Goal: Task Accomplishment & Management: Manage account settings

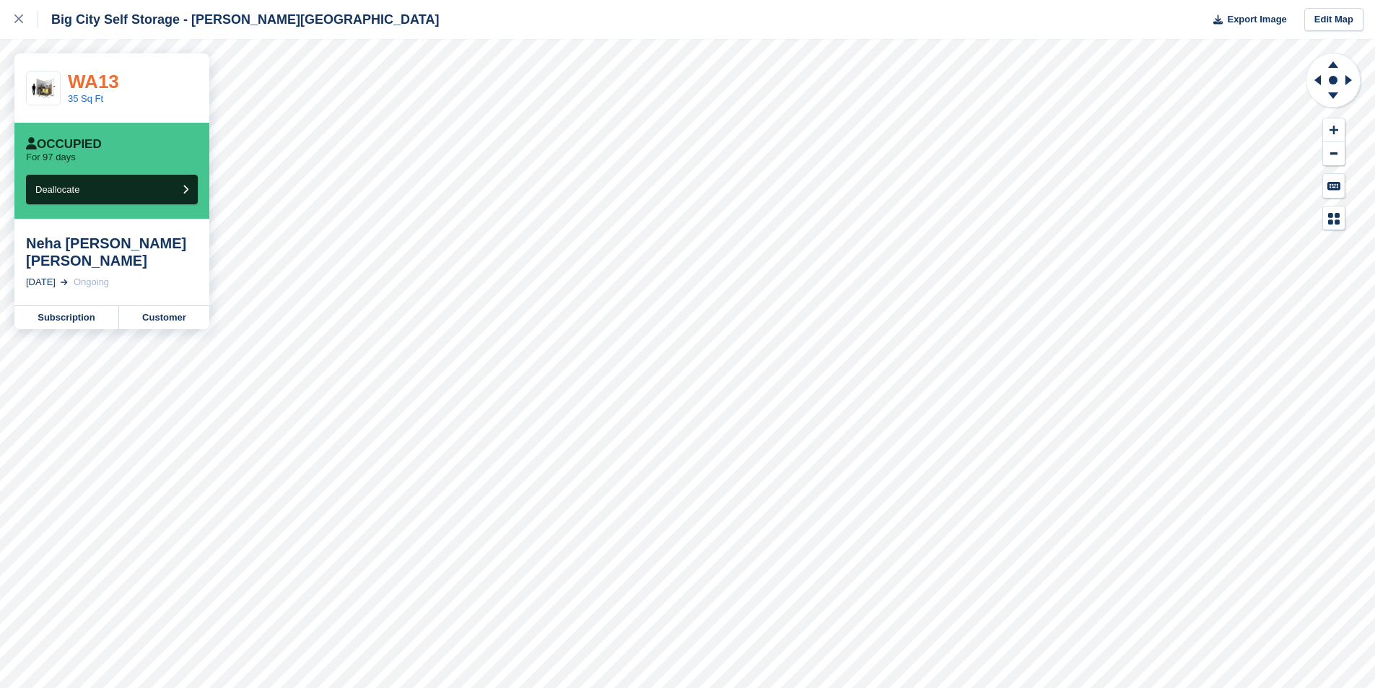
click at [95, 86] on link "WA13" at bounding box center [93, 82] width 51 height 22
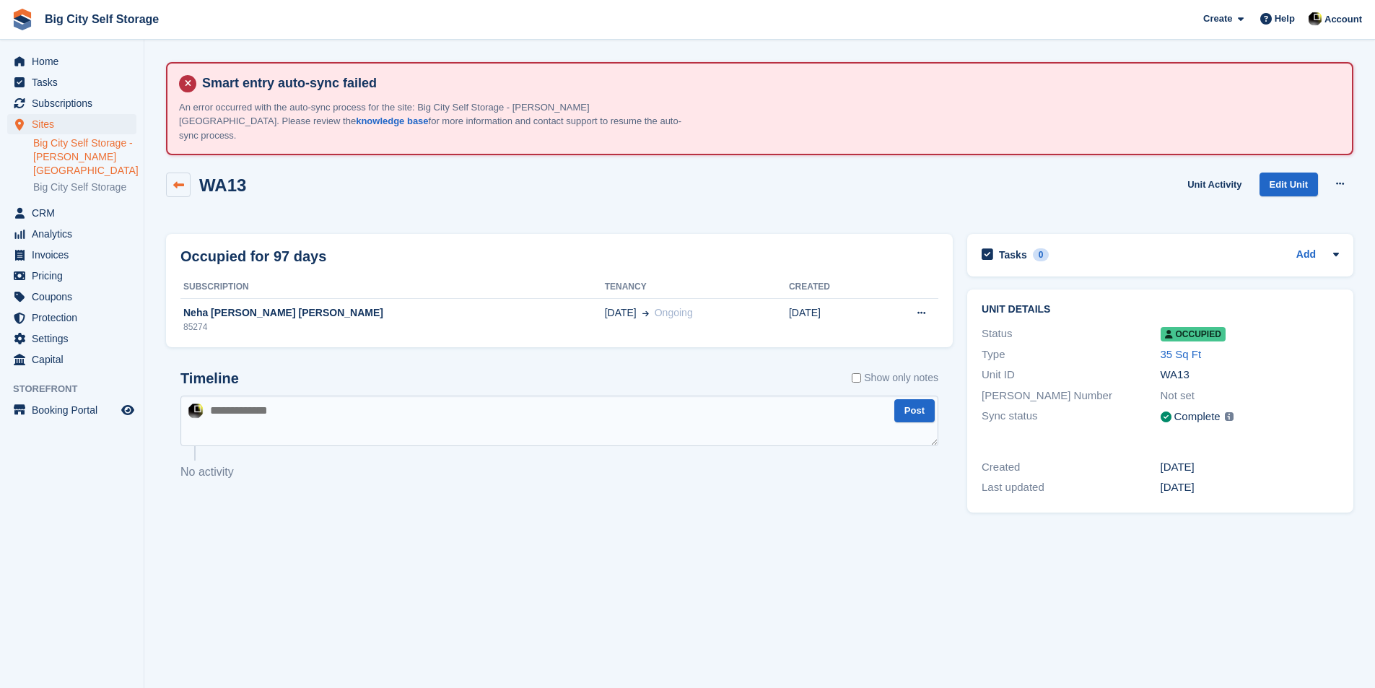
click at [169, 178] on link at bounding box center [178, 184] width 25 height 25
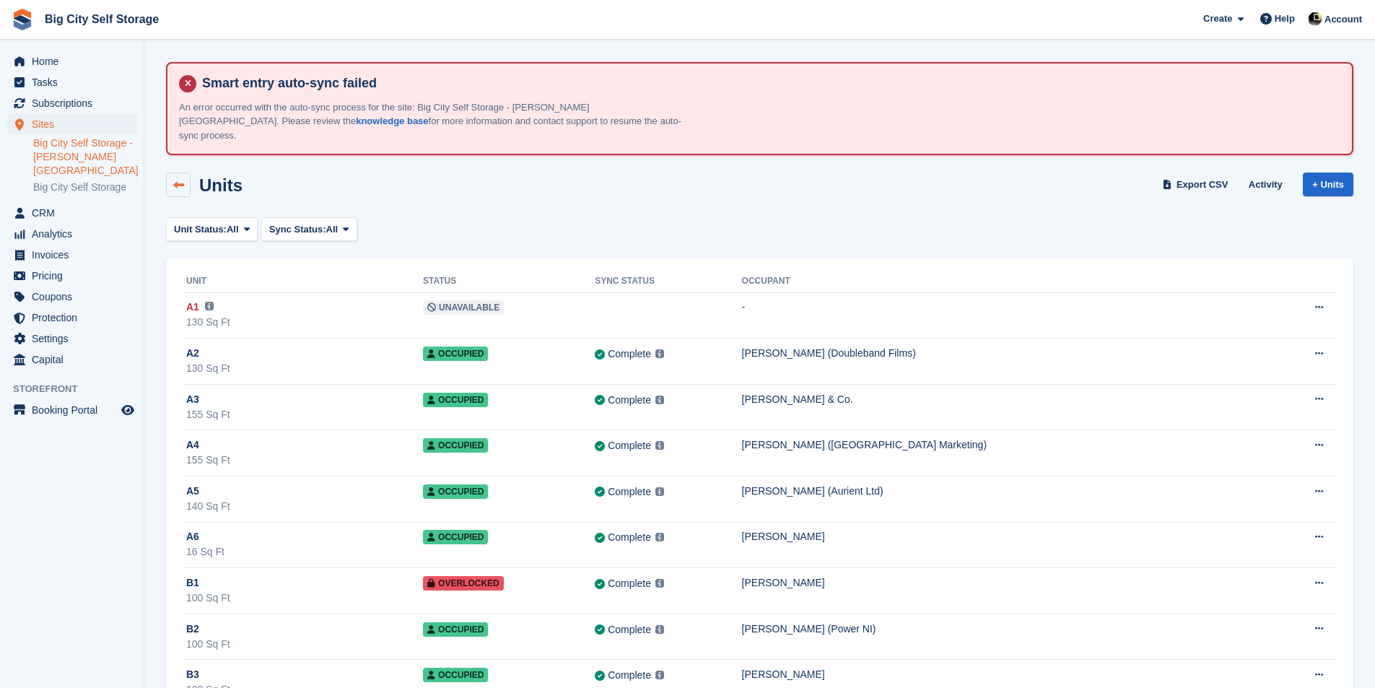
click at [183, 178] on link at bounding box center [178, 184] width 25 height 25
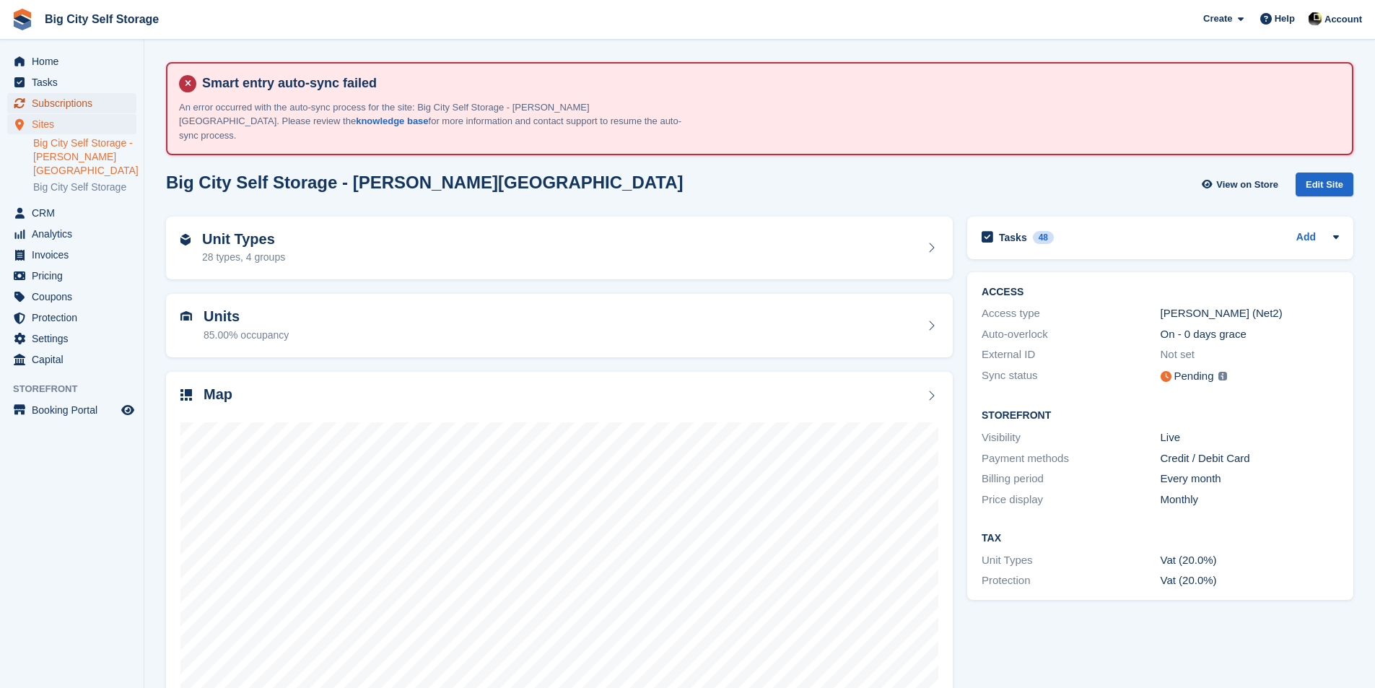
click at [60, 101] on span "Subscriptions" at bounding box center [75, 103] width 87 height 20
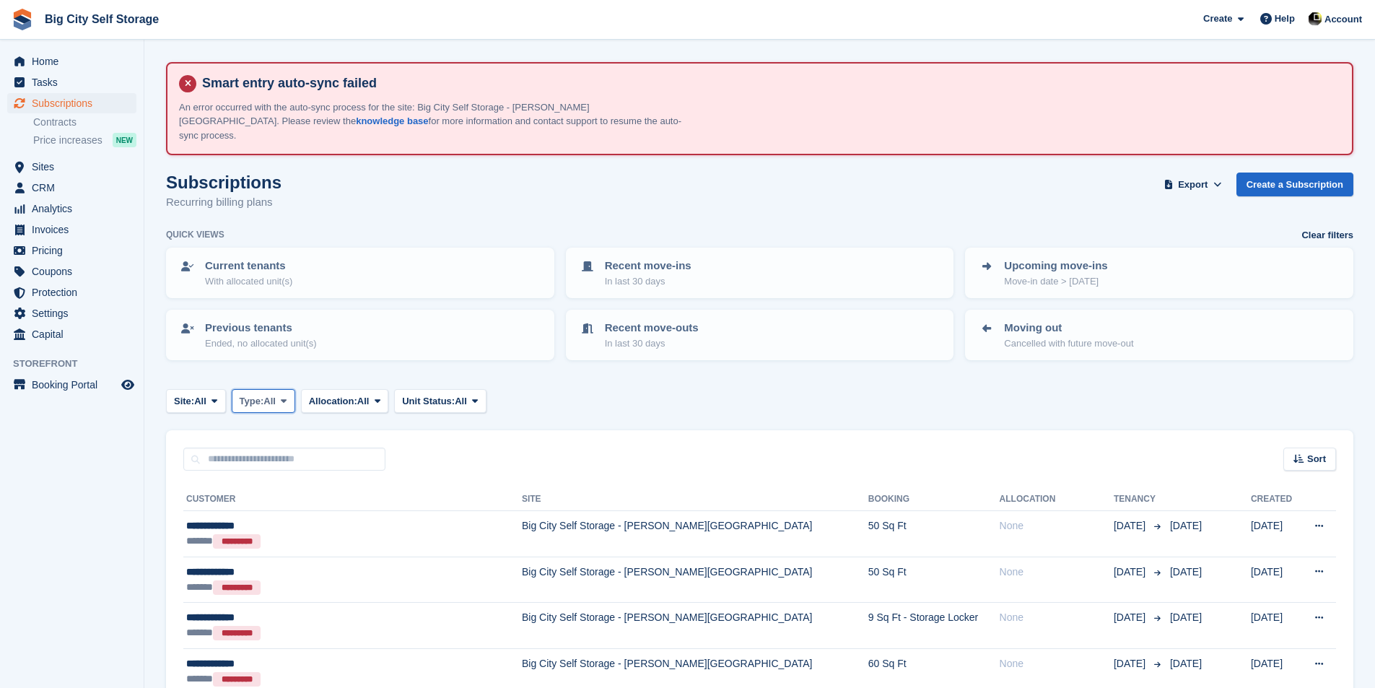
click at [281, 389] on button "Type: All" at bounding box center [264, 401] width 64 height 24
click at [315, 500] on link "Active" at bounding box center [301, 513] width 126 height 26
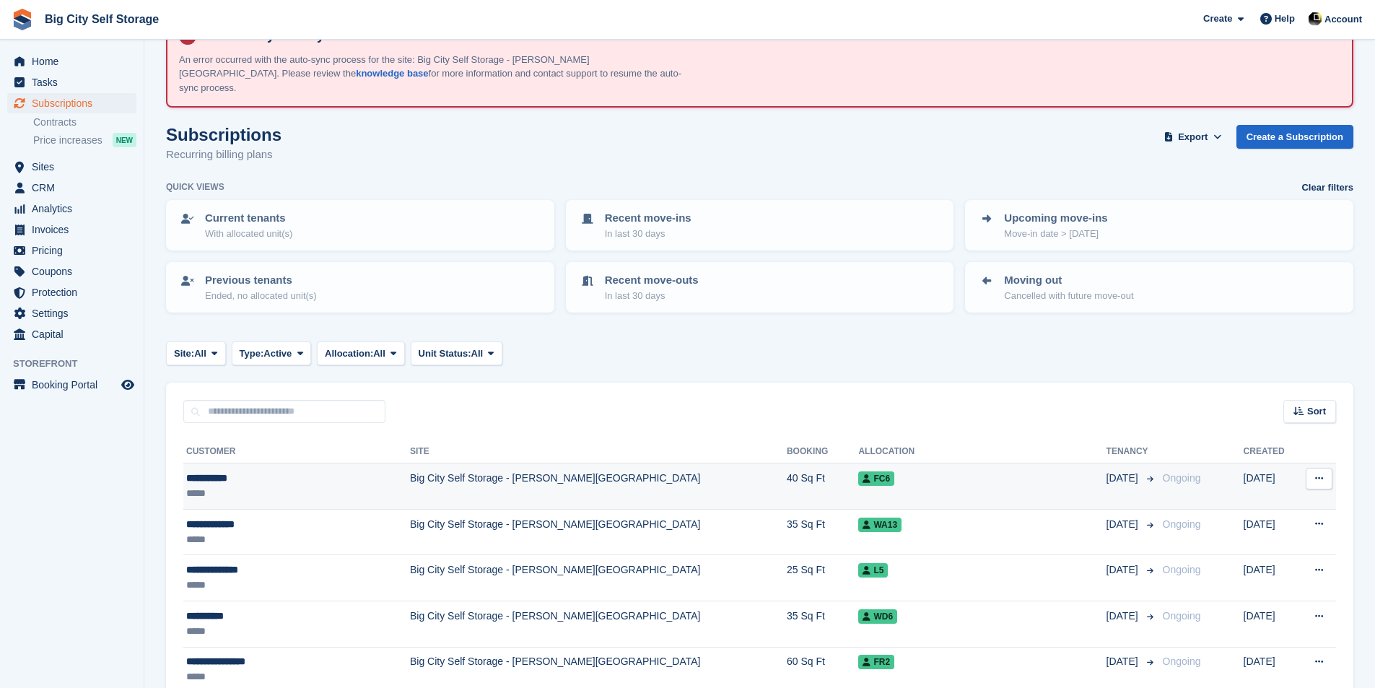
scroll to position [72, 0]
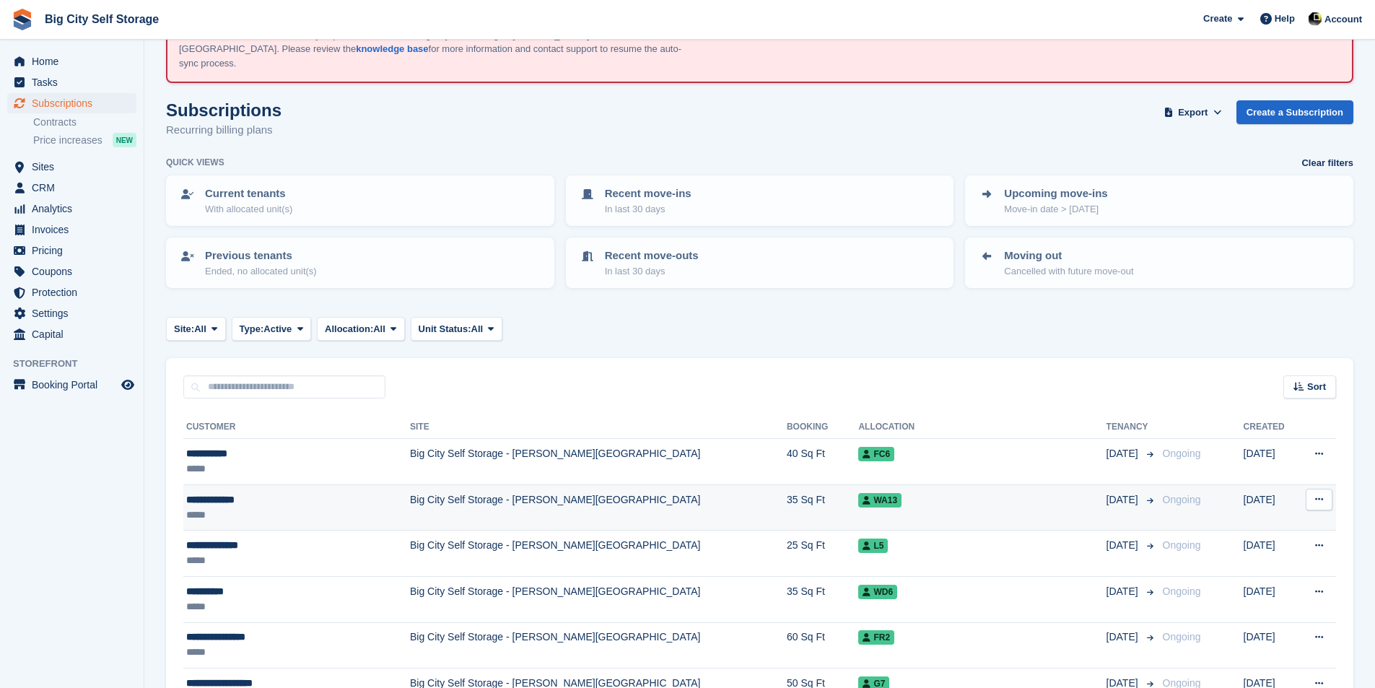
click at [451, 497] on td "Big City Self Storage - [PERSON_NAME][GEOGRAPHIC_DATA]" at bounding box center [598, 507] width 377 height 46
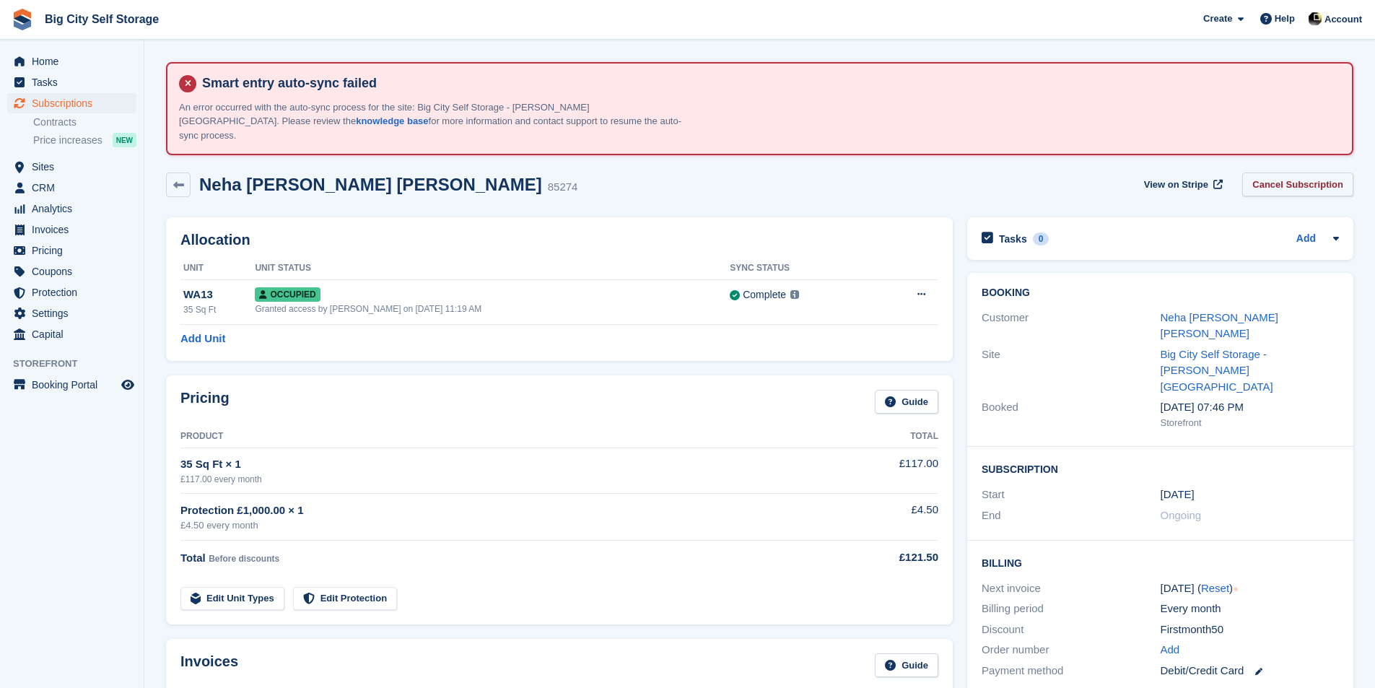
click at [1315, 172] on link "Cancel Subscription" at bounding box center [1297, 184] width 111 height 24
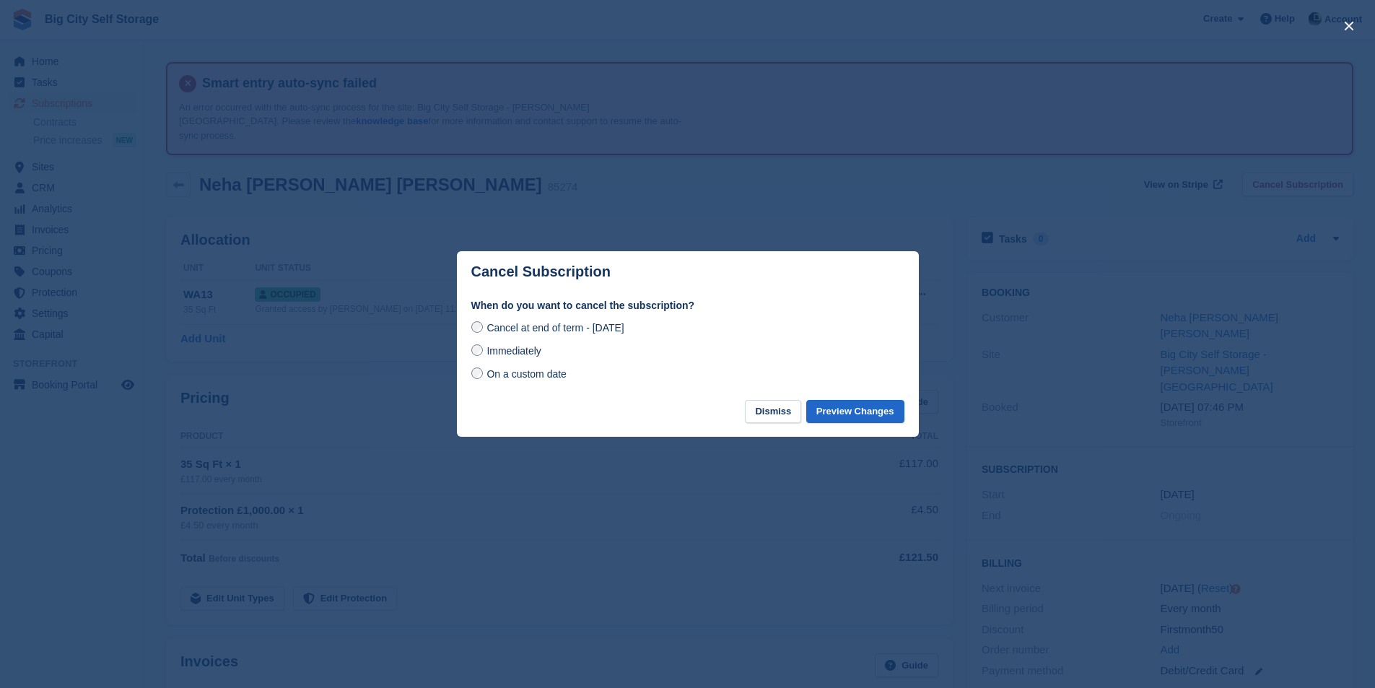
click at [533, 356] on span "Immediately" at bounding box center [513, 351] width 54 height 12
click at [862, 418] on button "Preview Changes" at bounding box center [855, 412] width 98 height 24
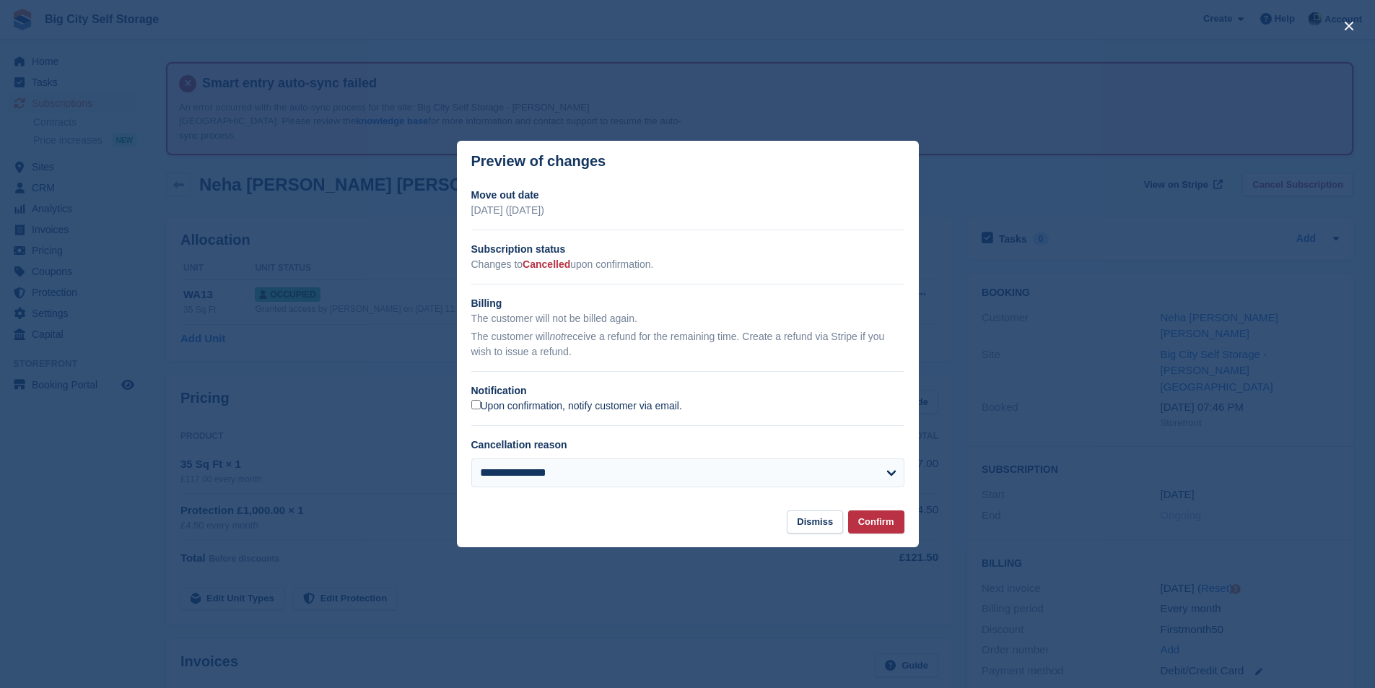
click at [523, 404] on label "Upon confirmation, notify customer via email." at bounding box center [576, 406] width 211 height 13
click at [893, 519] on button "Confirm" at bounding box center [876, 522] width 56 height 24
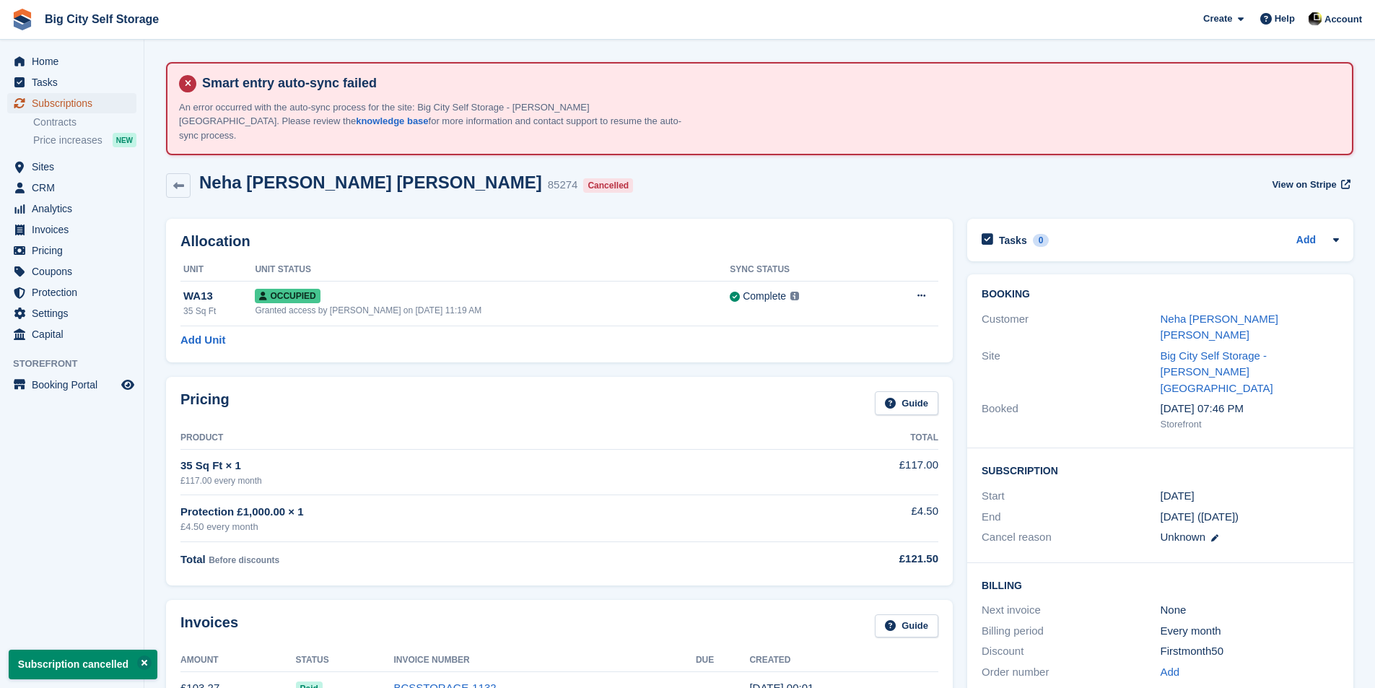
click at [70, 100] on span "Subscriptions" at bounding box center [75, 103] width 87 height 20
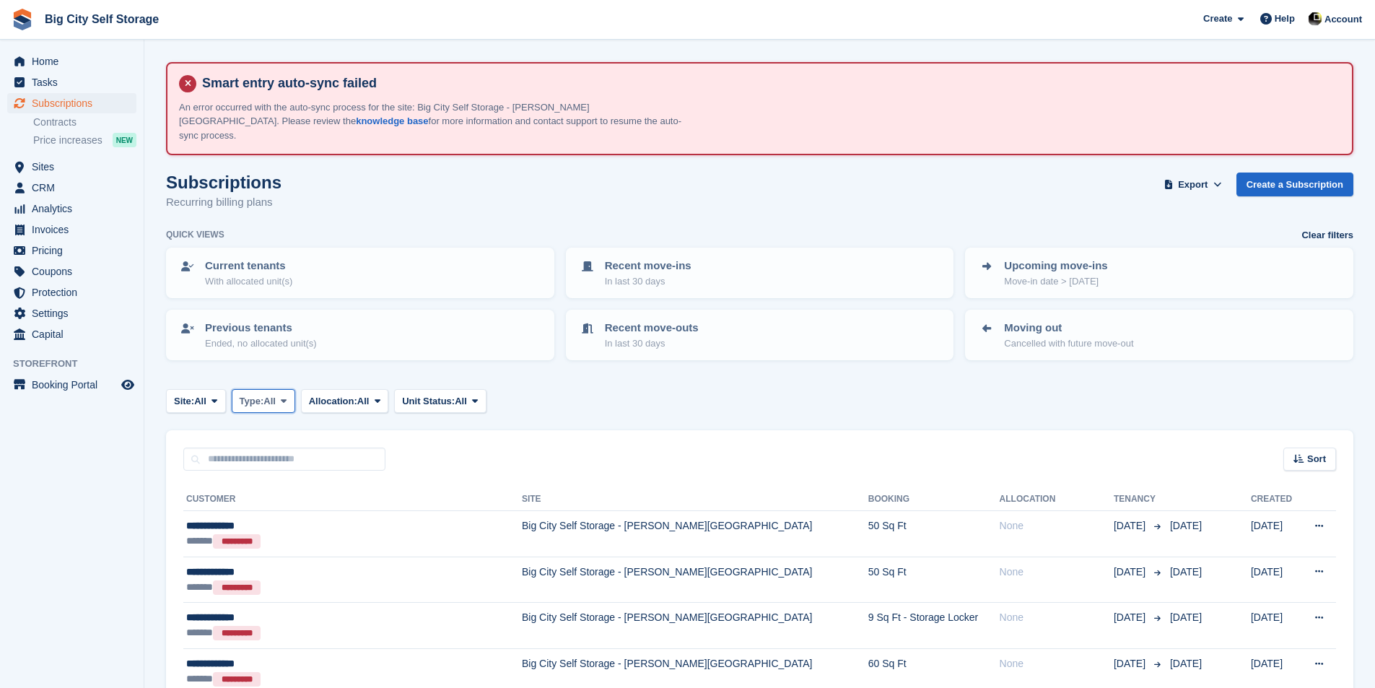
click at [253, 394] on span "Type:" at bounding box center [252, 401] width 25 height 14
click at [292, 500] on link "Active" at bounding box center [301, 513] width 126 height 26
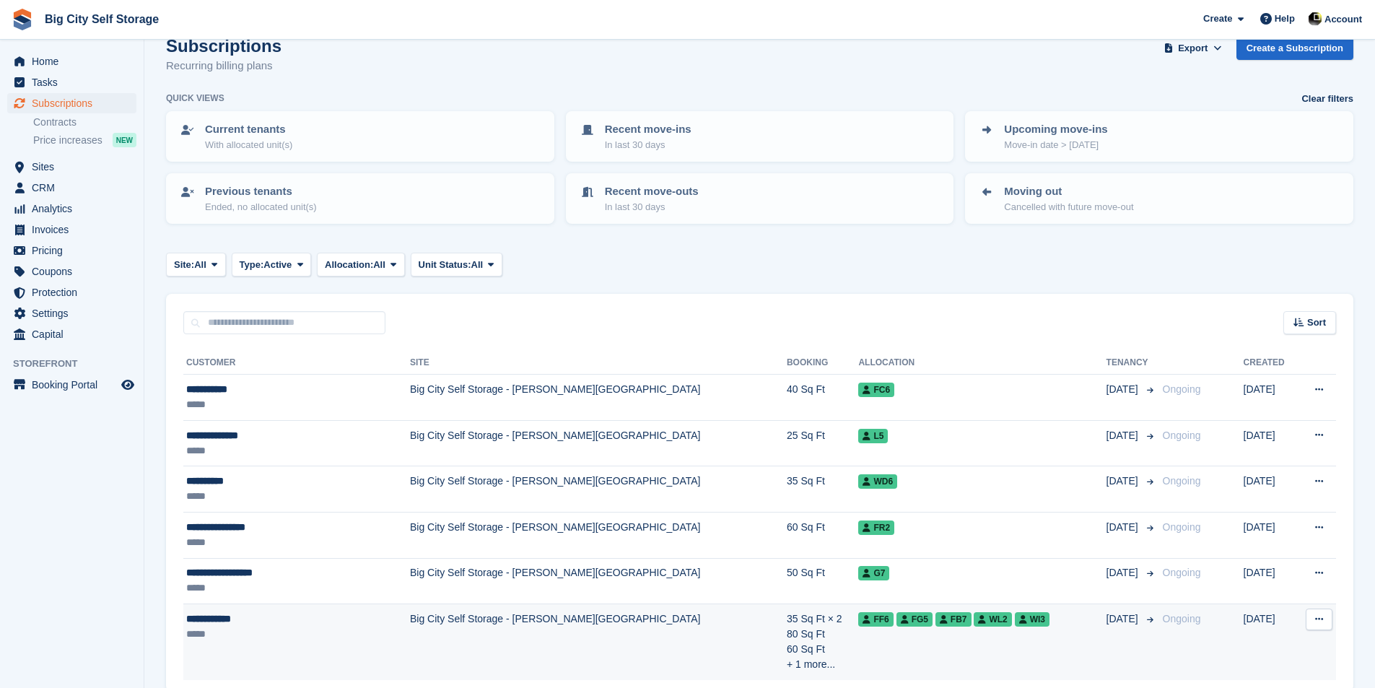
scroll to position [114, 0]
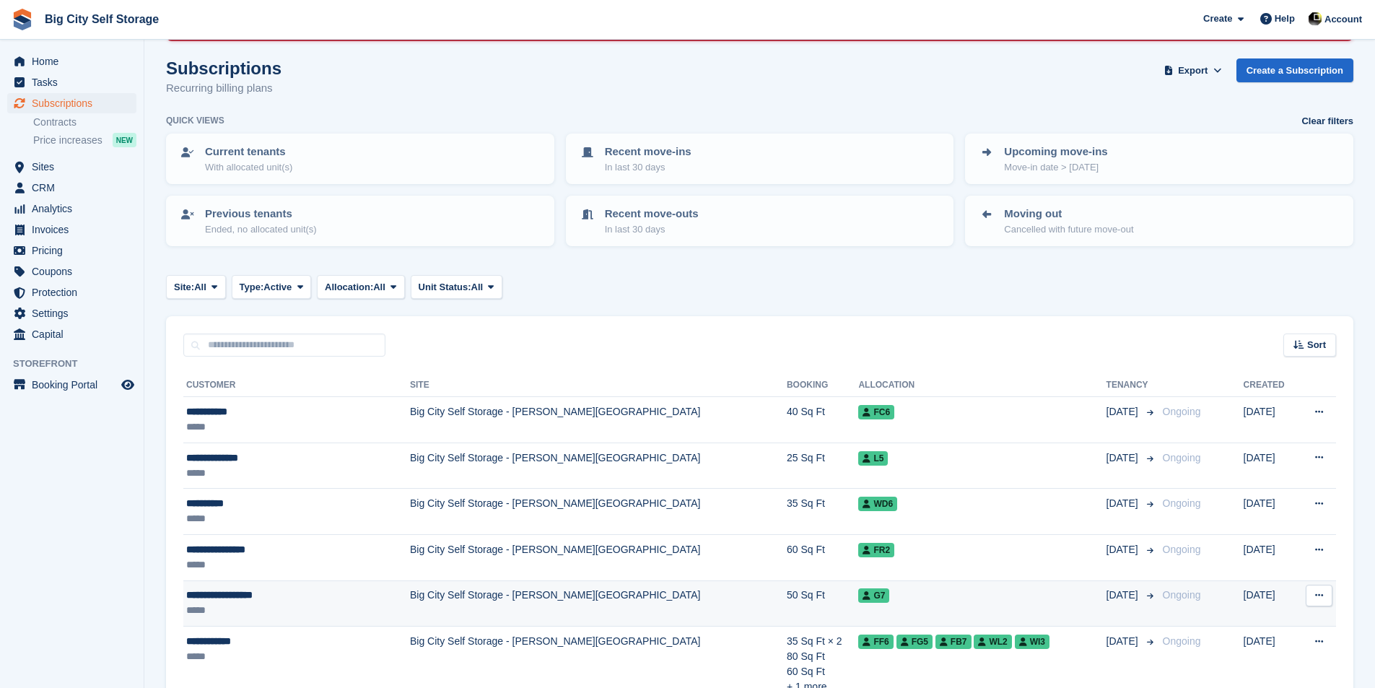
click at [410, 603] on td "Big City Self Storage - [PERSON_NAME][GEOGRAPHIC_DATA]" at bounding box center [598, 603] width 377 height 46
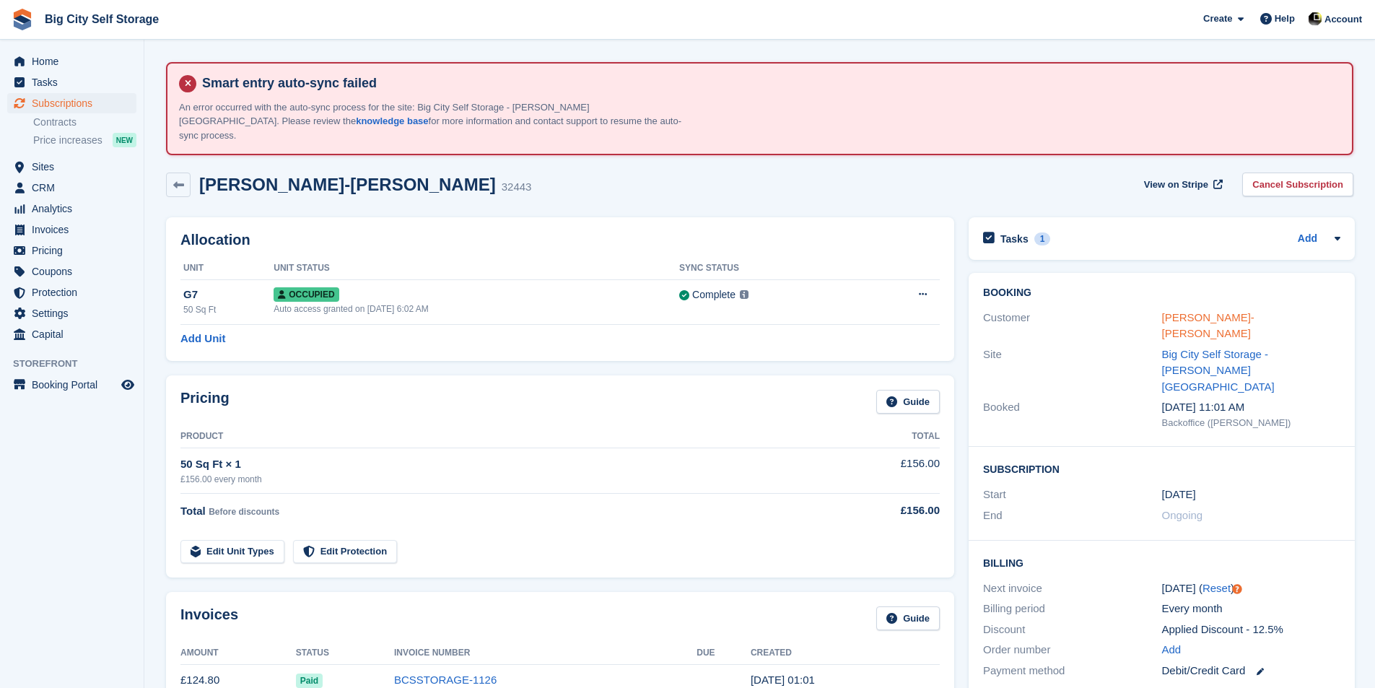
click at [1254, 311] on link "Susan McMahon-Jess" at bounding box center [1208, 325] width 92 height 29
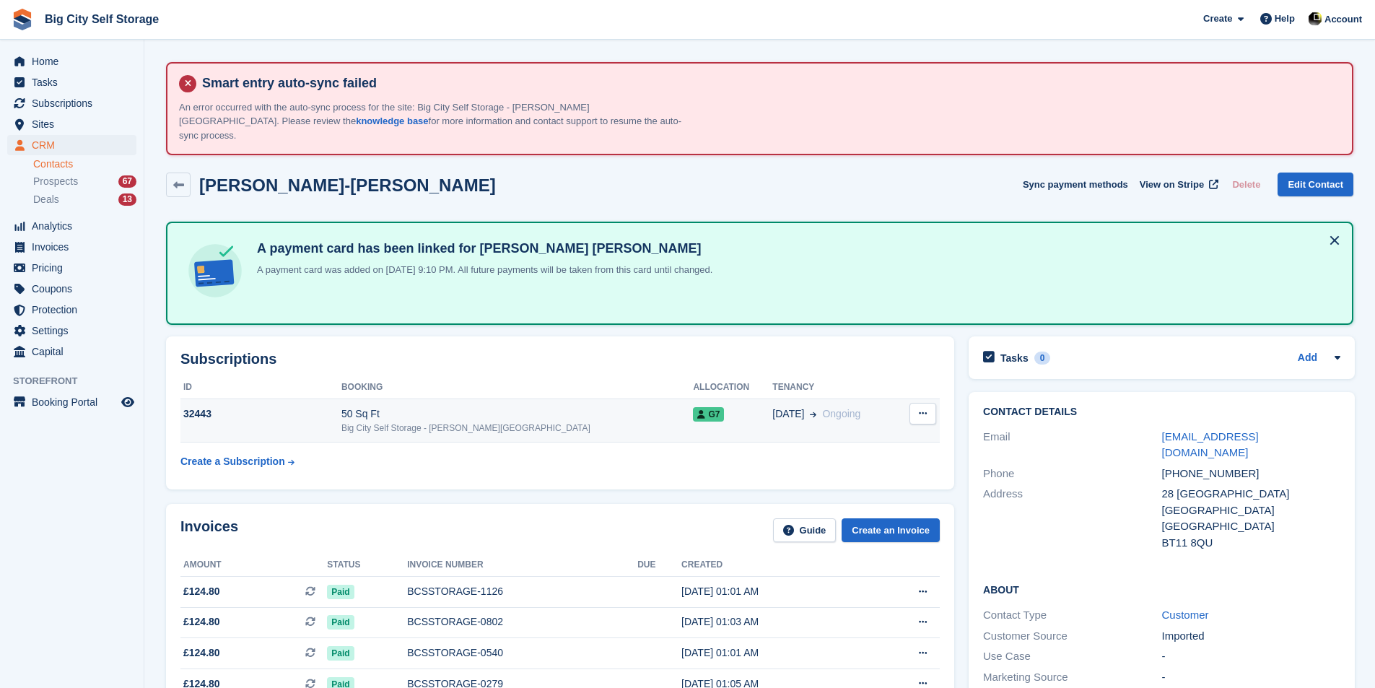
click at [693, 406] on div "G7" at bounding box center [732, 413] width 79 height 15
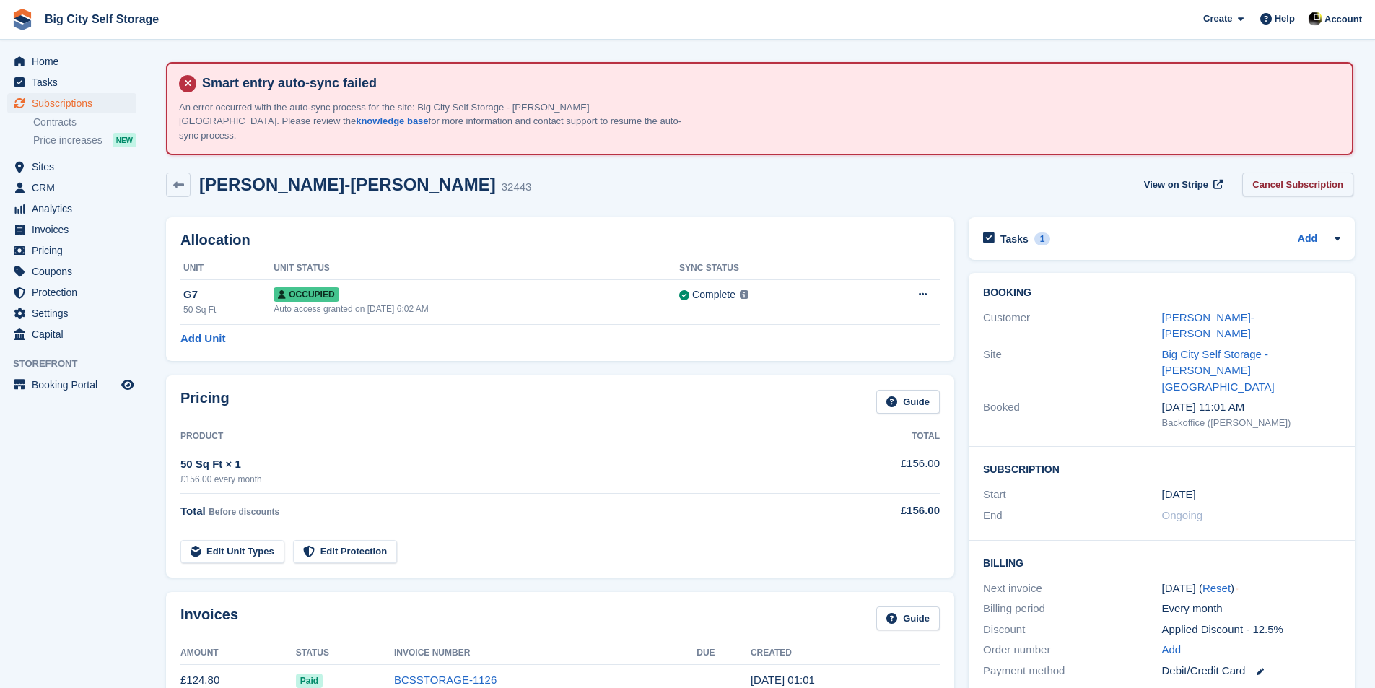
click at [1337, 172] on link "Cancel Subscription" at bounding box center [1297, 184] width 111 height 24
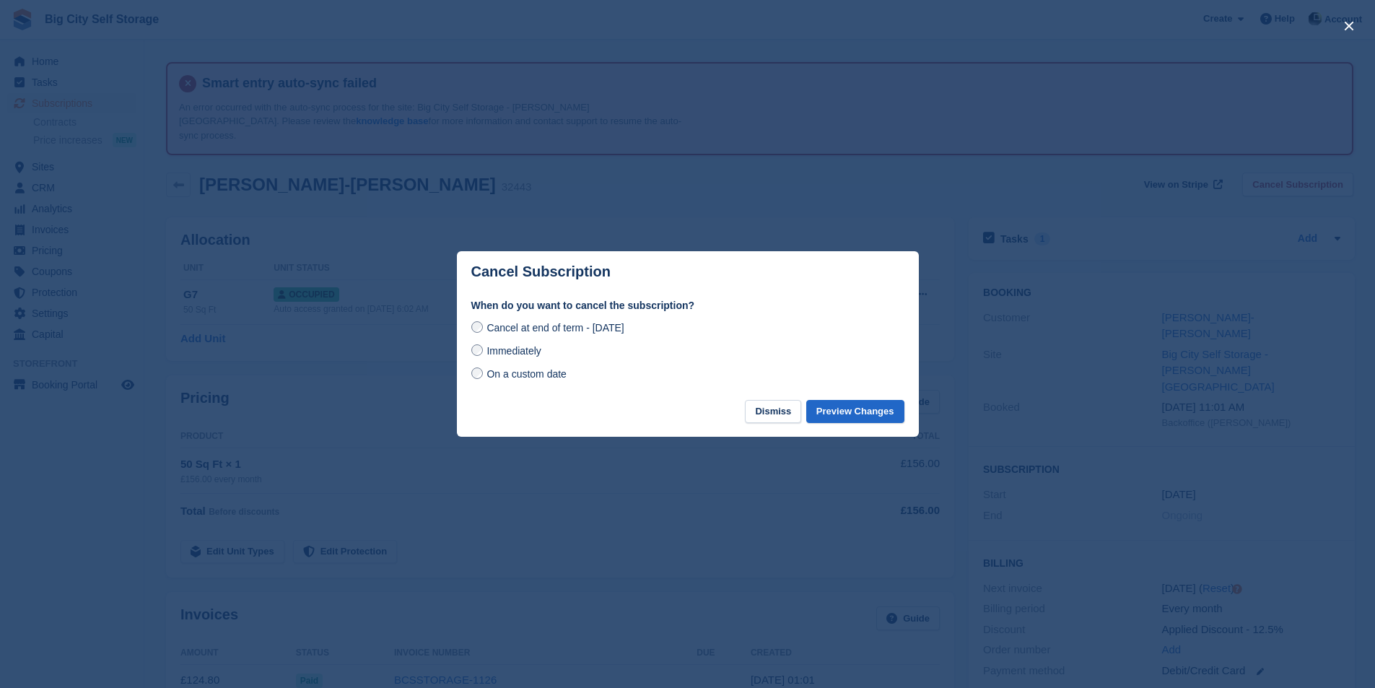
click at [541, 350] on span "Immediately" at bounding box center [513, 351] width 54 height 12
click at [839, 406] on button "Preview Changes" at bounding box center [855, 412] width 98 height 24
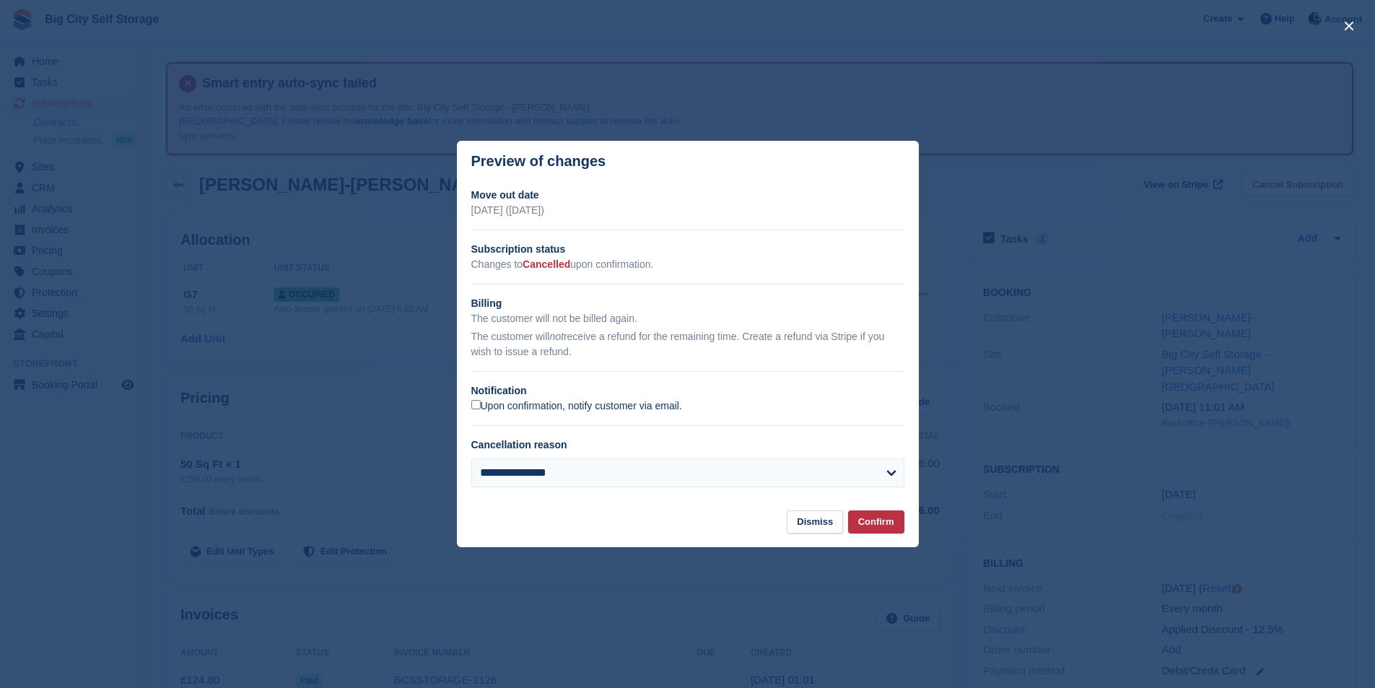
click at [643, 403] on label "Upon confirmation, notify customer via email." at bounding box center [576, 406] width 211 height 13
click at [855, 515] on button "Confirm" at bounding box center [876, 522] width 56 height 24
